Goal: Find specific page/section: Find specific page/section

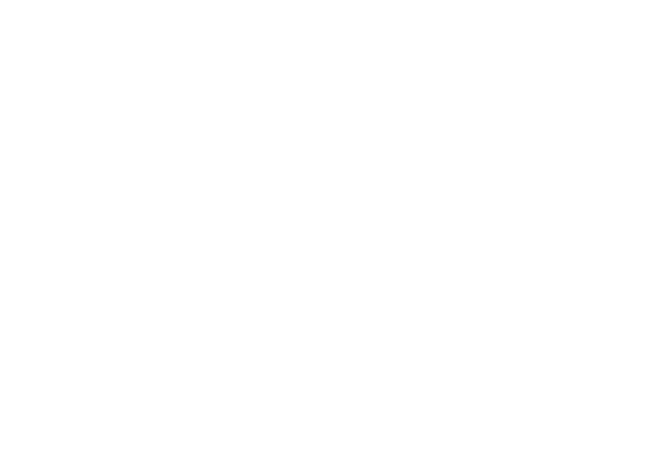
click at [427, 113] on body at bounding box center [334, 224] width 668 height 449
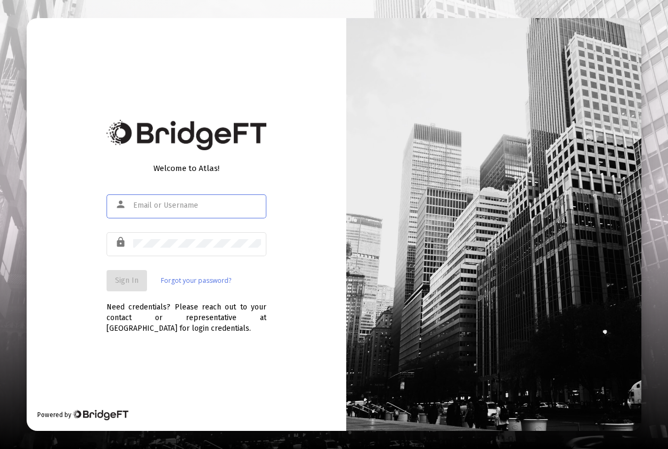
click at [142, 208] on input "text" at bounding box center [197, 205] width 128 height 9
type input "cark]"
paste input "[PERSON_NAME][EMAIL_ADDRESS][DOMAIN_NAME]"
type input "[PERSON_NAME][EMAIL_ADDRESS][DOMAIN_NAME]"
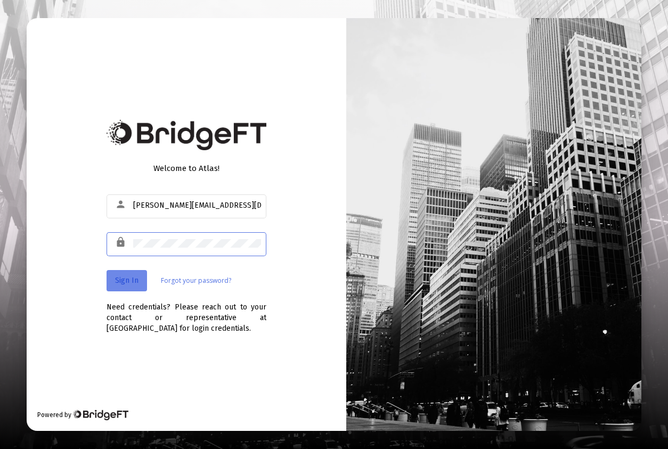
click at [123, 282] on span "Sign In" at bounding box center [126, 280] width 23 height 9
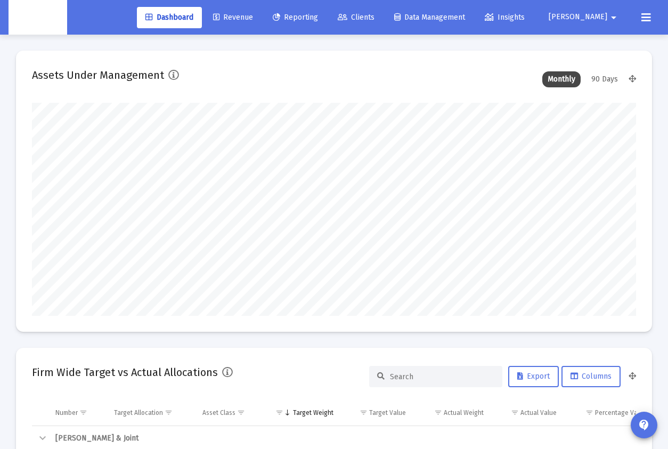
scroll to position [213, 324]
click at [375, 18] on span "Clients" at bounding box center [356, 17] width 37 height 9
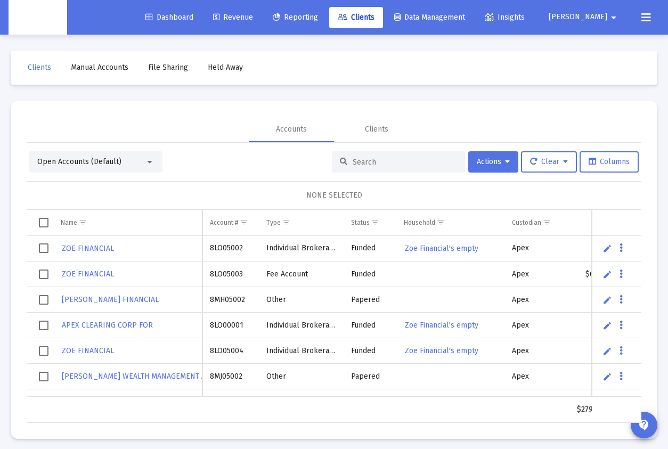
click at [413, 162] on input at bounding box center [405, 162] width 104 height 9
click at [376, 160] on input at bounding box center [405, 162] width 104 height 9
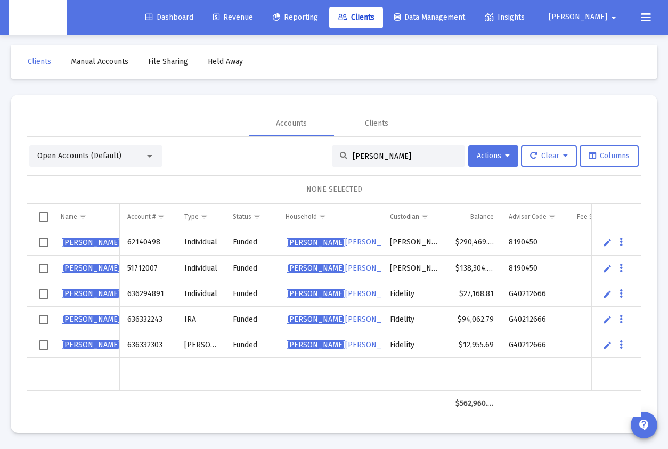
scroll to position [4, 0]
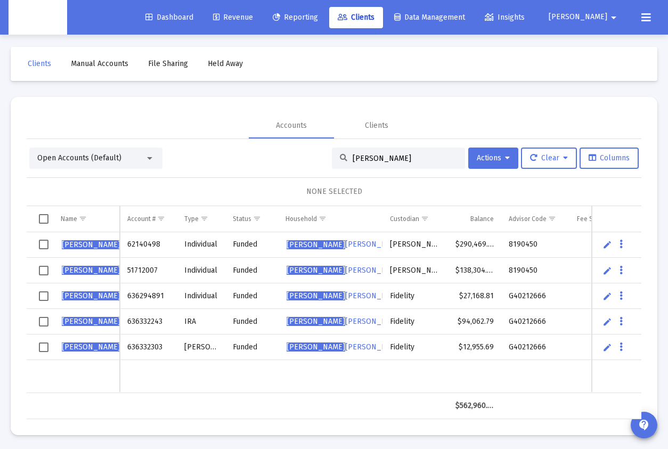
click at [353, 154] on input "[PERSON_NAME]" at bounding box center [405, 158] width 104 height 9
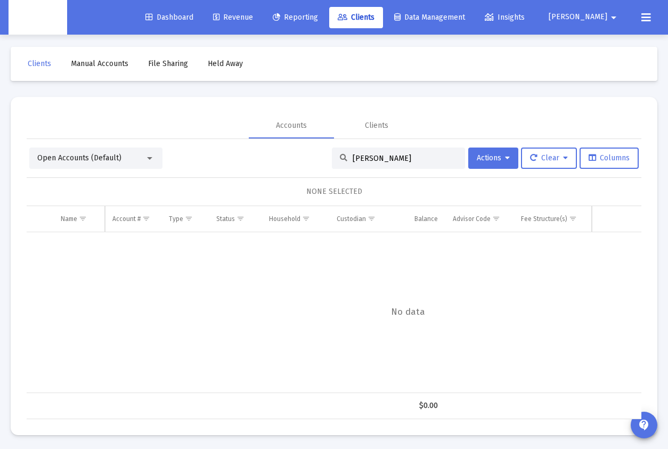
click at [343, 166] on div "[PERSON_NAME]" at bounding box center [398, 158] width 133 height 21
click at [353, 160] on input "[PERSON_NAME]" at bounding box center [405, 158] width 104 height 9
click at [389, 151] on div "[PERSON_NAME]" at bounding box center [398, 158] width 133 height 21
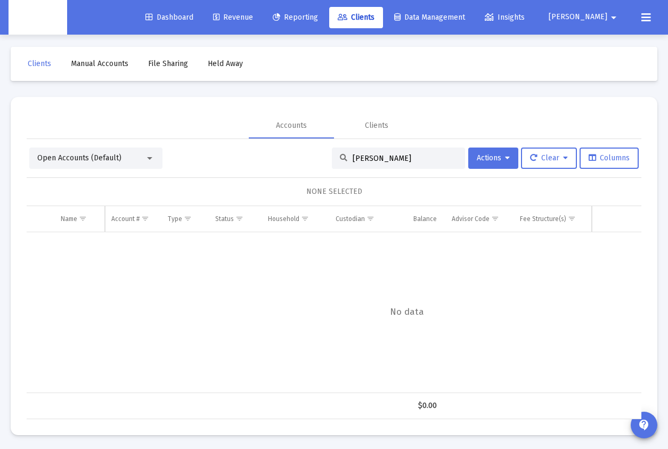
click at [387, 158] on input "[PERSON_NAME]" at bounding box center [405, 158] width 104 height 9
type input "amberleigh"
drag, startPoint x: 356, startPoint y: 287, endPoint x: 279, endPoint y: 151, distance: 156.3
click at [356, 287] on div "Data grid" at bounding box center [407, 312] width 763 height 161
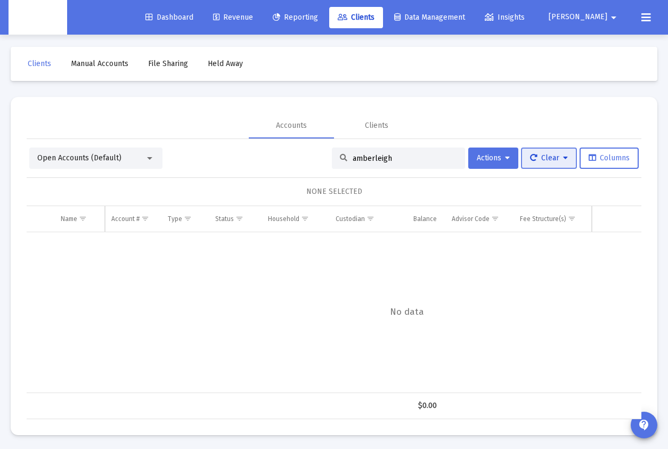
click at [536, 161] on span "Clear" at bounding box center [549, 157] width 38 height 9
click at [533, 181] on button "Clear Selections" at bounding box center [553, 186] width 73 height 26
click at [409, 355] on div "Data grid" at bounding box center [407, 312] width 763 height 161
click at [40, 69] on link "Clients" at bounding box center [39, 63] width 40 height 21
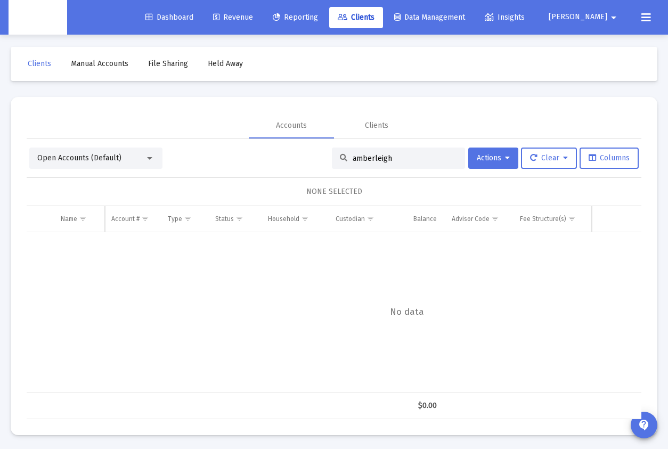
click at [347, 15] on icon at bounding box center [343, 17] width 10 height 7
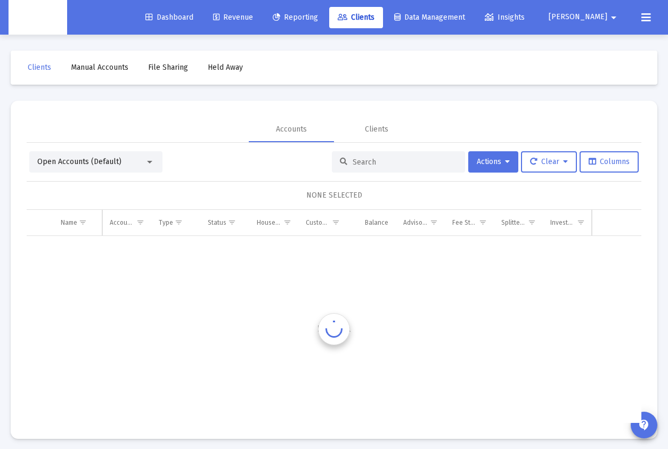
click at [365, 166] on input at bounding box center [405, 162] width 104 height 9
click at [457, 292] on div "Data grid" at bounding box center [408, 316] width 763 height 161
click at [453, 316] on span "No data" at bounding box center [408, 316] width 763 height 12
click at [416, 321] on span "No data" at bounding box center [408, 316] width 763 height 12
click at [414, 316] on span "No data" at bounding box center [408, 316] width 763 height 12
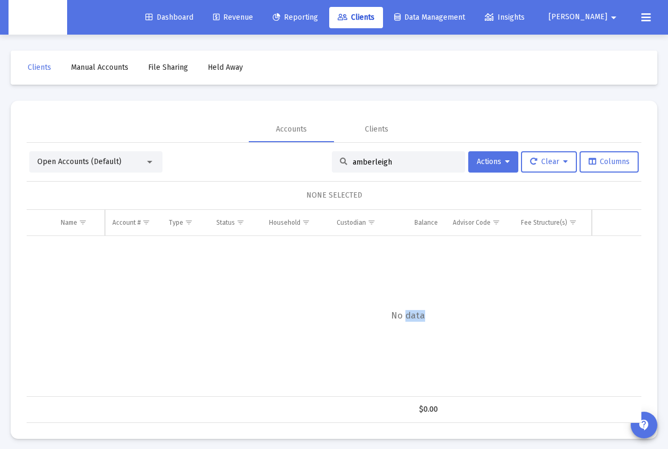
click at [414, 316] on span "No data" at bounding box center [408, 316] width 763 height 12
click at [378, 170] on div "amberleigh" at bounding box center [398, 161] width 133 height 21
click at [378, 162] on input "amberleigh" at bounding box center [405, 162] width 104 height 9
type input "Burns"
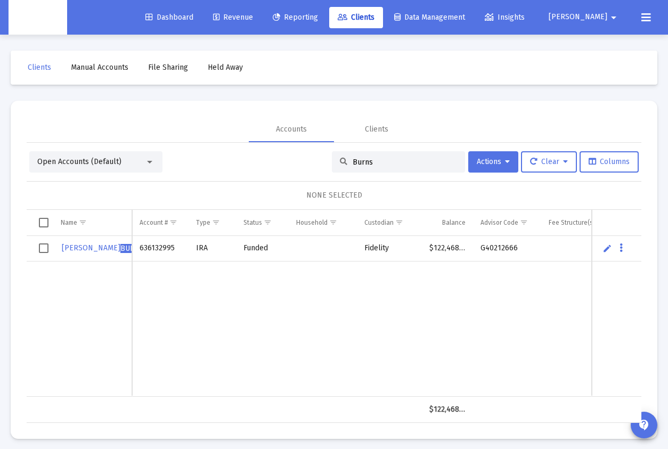
click at [321, 300] on td "Data grid" at bounding box center [323, 329] width 68 height 135
click at [156, 245] on td "636132995" at bounding box center [160, 249] width 56 height 26
click at [157, 248] on td "636132995" at bounding box center [160, 249] width 56 height 26
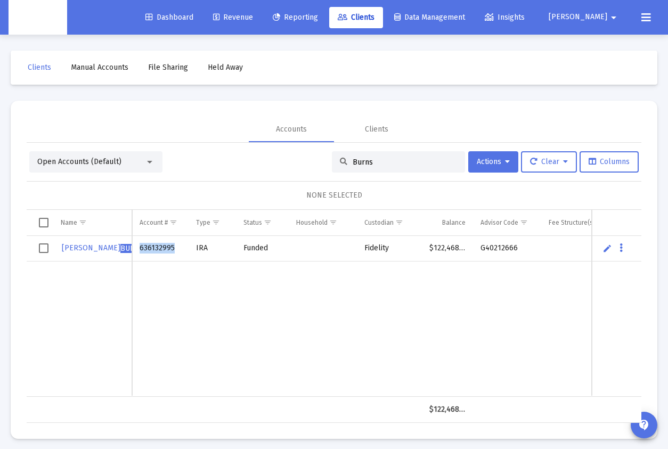
click at [157, 248] on td "636132995" at bounding box center [160, 249] width 56 height 26
